Goal: Find specific page/section: Find specific page/section

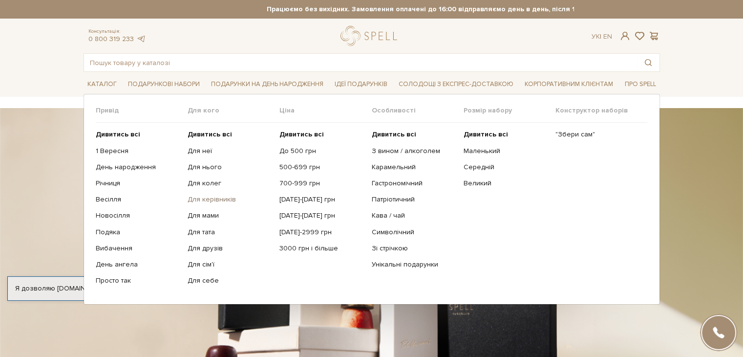
click at [222, 200] on link "Для керівників" at bounding box center [230, 199] width 85 height 9
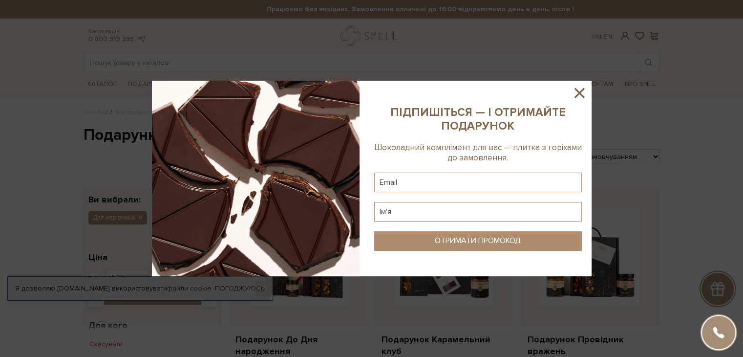
click at [0, 118] on div at bounding box center [371, 178] width 743 height 357
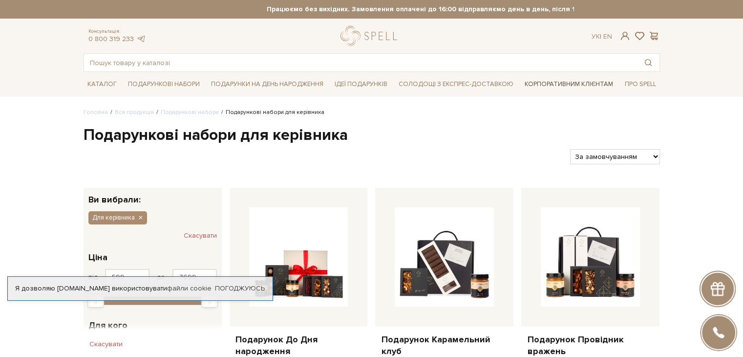
click at [594, 88] on link "Корпоративним клієнтам" at bounding box center [569, 84] width 96 height 17
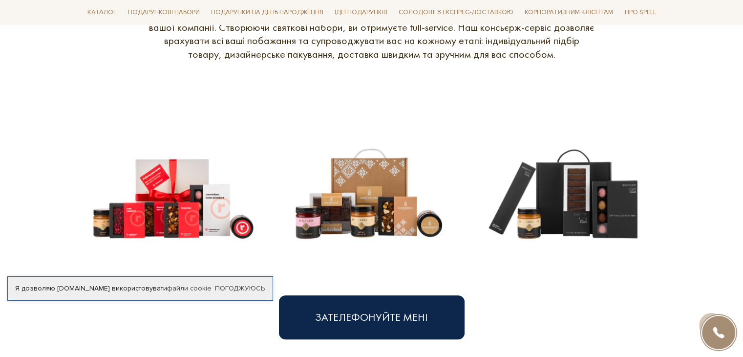
scroll to position [489, 0]
